Goal: Task Accomplishment & Management: Use online tool/utility

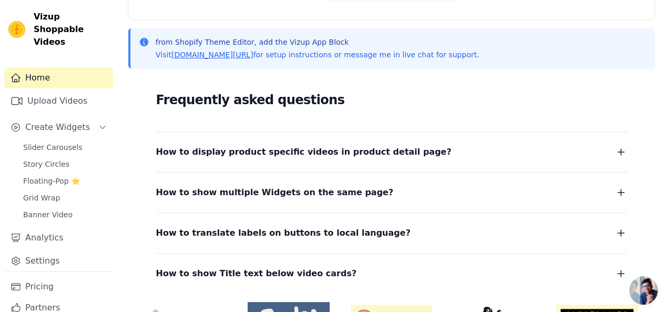
scroll to position [105, 0]
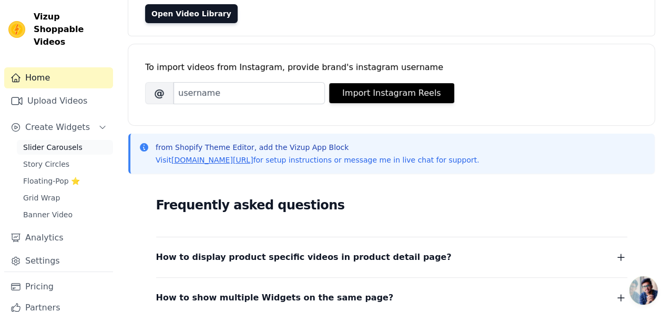
click at [53, 142] on span "Slider Carousels" at bounding box center [52, 147] width 59 height 11
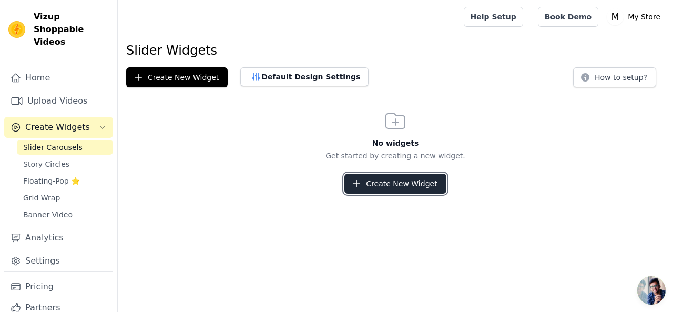
click at [393, 190] on button "Create New Widget" at bounding box center [394, 183] width 101 height 20
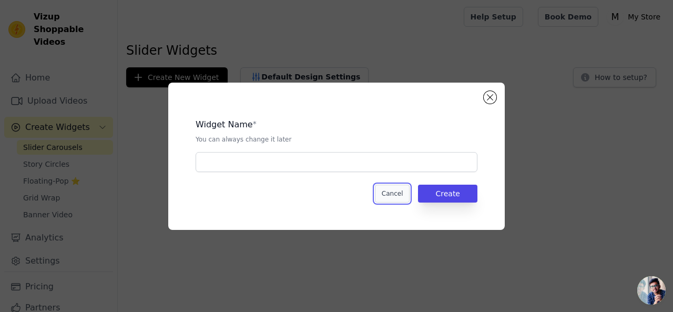
click at [389, 198] on button "Cancel" at bounding box center [392, 193] width 35 height 18
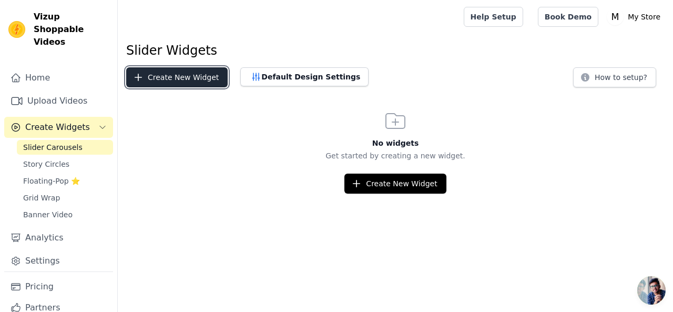
click at [165, 78] on button "Create New Widget" at bounding box center [176, 77] width 101 height 20
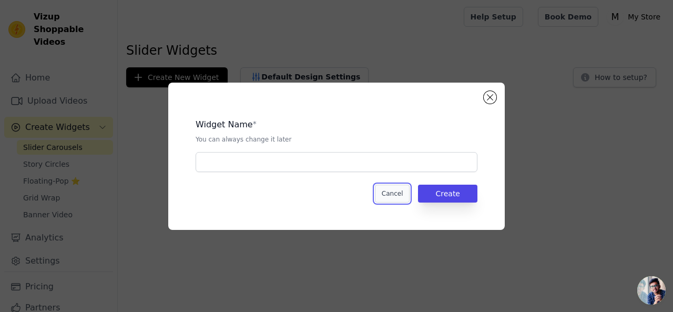
click at [389, 192] on button "Cancel" at bounding box center [392, 193] width 35 height 18
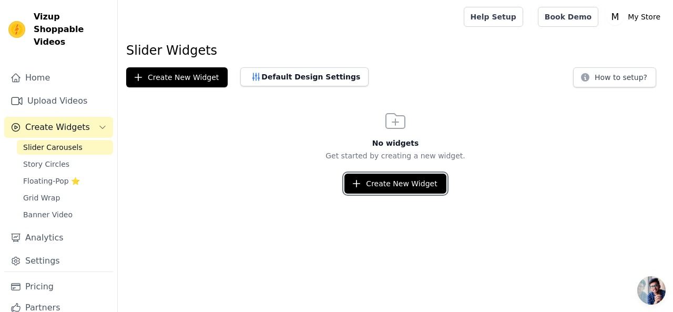
click at [389, 192] on button "Create New Widget" at bounding box center [394, 183] width 101 height 20
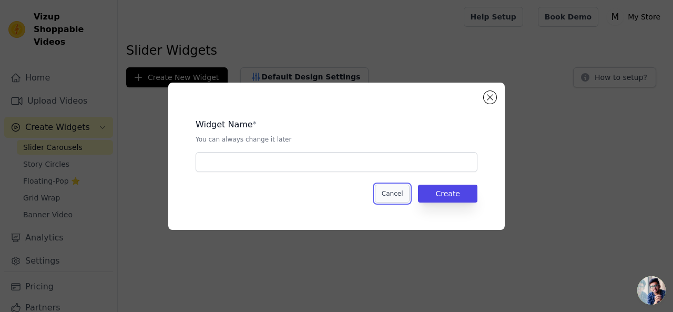
click at [390, 189] on button "Cancel" at bounding box center [392, 193] width 35 height 18
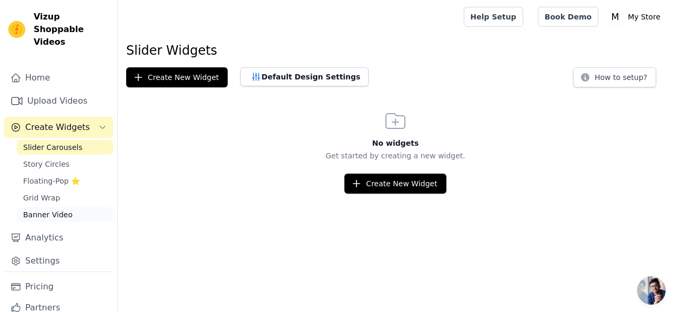
click at [41, 209] on span "Banner Video" at bounding box center [47, 214] width 49 height 11
